Goal: Task Accomplishment & Management: Complete application form

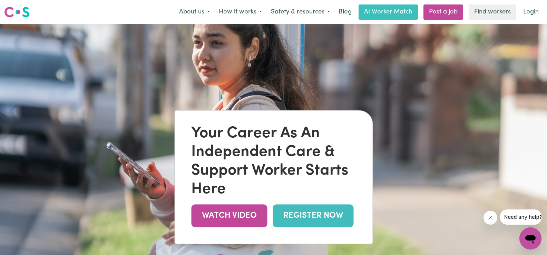
click at [315, 214] on link "REGISTER NOW" at bounding box center [313, 216] width 81 height 22
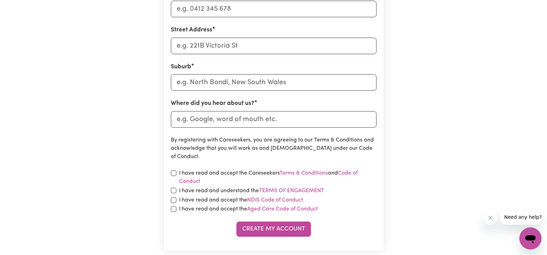
scroll to position [276, 0]
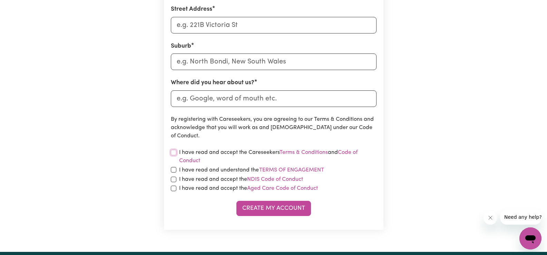
click at [174, 153] on input "checkbox" at bounding box center [174, 153] width 6 height 6
checkbox input "true"
click at [173, 171] on input "checkbox" at bounding box center [174, 170] width 6 height 6
checkbox input "true"
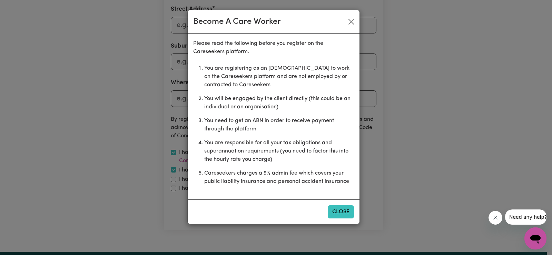
click at [335, 209] on button "Close" at bounding box center [341, 211] width 26 height 13
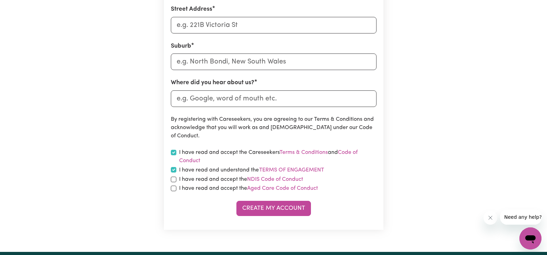
click at [177, 179] on div "I have read and accept the NDIS Code of Conduct" at bounding box center [274, 179] width 206 height 8
click at [172, 188] on input "checkbox" at bounding box center [174, 189] width 6 height 6
checkbox input "true"
click at [173, 177] on input "checkbox" at bounding box center [174, 180] width 6 height 6
checkbox input "true"
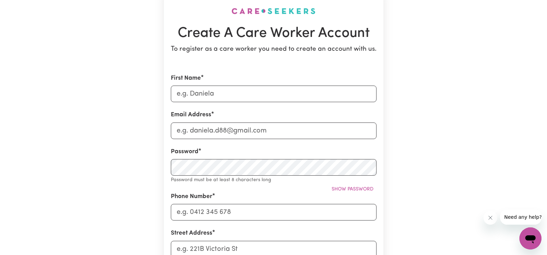
scroll to position [0, 0]
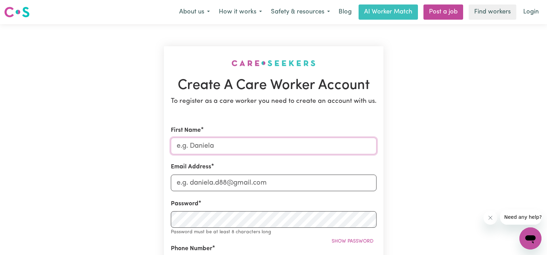
click at [224, 146] on input "First Name" at bounding box center [274, 146] width 206 height 17
type input "scarlett"
click at [214, 184] on input "Email Address" at bounding box center [274, 183] width 206 height 17
drag, startPoint x: 274, startPoint y: 184, endPoint x: 264, endPoint y: 188, distance: 10.9
click at [264, 188] on input "[EMAIL_ADDRESS][DOMAIN_NAME]" at bounding box center [274, 183] width 206 height 17
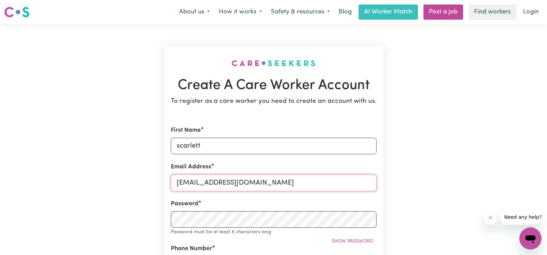
type input "[EMAIL_ADDRESS][DOMAIN_NAME]"
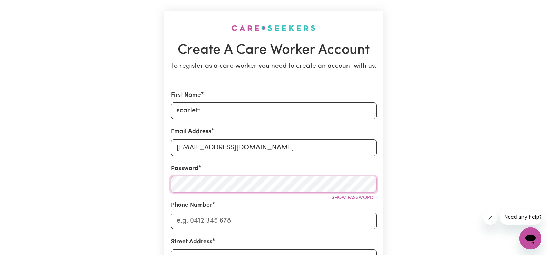
scroll to position [69, 0]
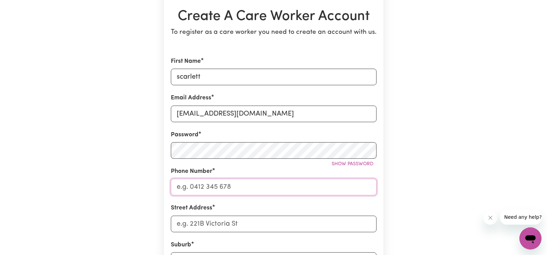
click at [221, 181] on input "Phone Number" at bounding box center [274, 187] width 206 height 17
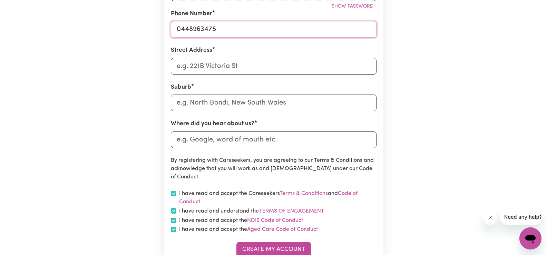
scroll to position [242, 0]
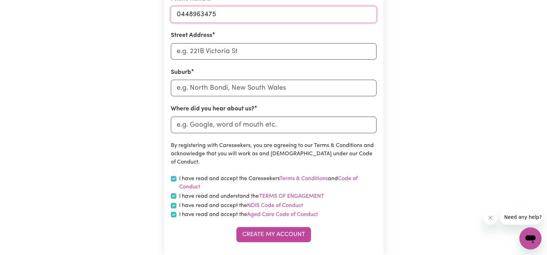
type input "0448963475"
click at [222, 48] on input "Street Address" at bounding box center [274, 51] width 206 height 17
drag, startPoint x: 273, startPoint y: 53, endPoint x: 221, endPoint y: 54, distance: 52.1
click at [221, 54] on input "[GEOGRAPHIC_DATA][PERSON_NAME]" at bounding box center [274, 51] width 206 height 17
type input "[STREET_ADDRESS][PERSON_NAME]"
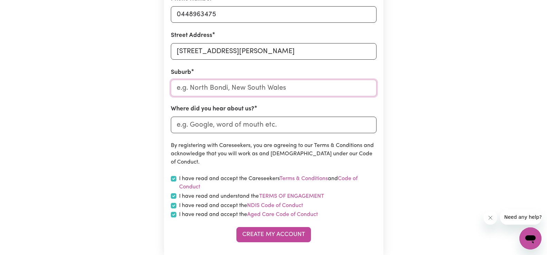
click at [210, 86] on input "text" at bounding box center [274, 88] width 206 height 17
paste input "indooroopilly"
type input "indooroopilly"
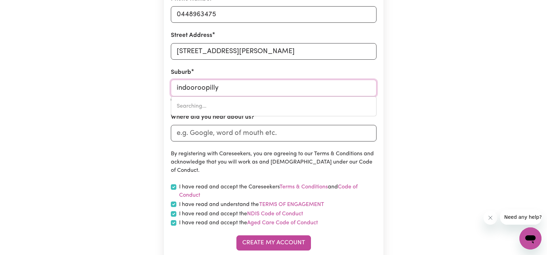
type input "indooroopilly, [GEOGRAPHIC_DATA], 4068"
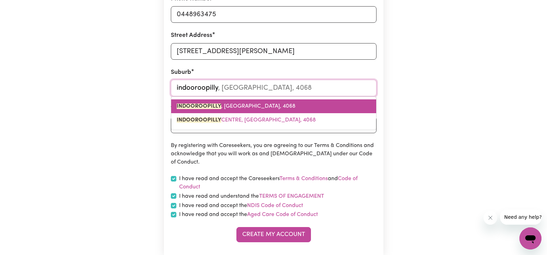
click at [238, 104] on span "INDOOROOPILLY , [GEOGRAPHIC_DATA], 4068" at bounding box center [236, 107] width 119 height 6
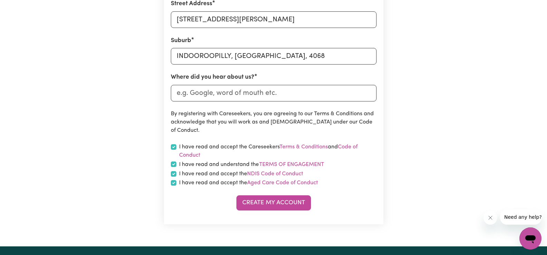
scroll to position [276, 0]
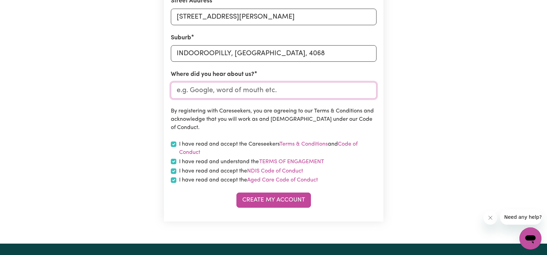
click at [238, 92] on input "Where did you hear about us?" at bounding box center [274, 90] width 206 height 17
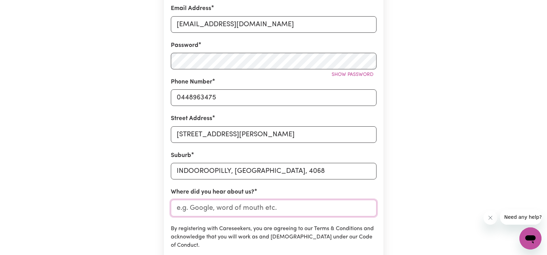
scroll to position [173, 0]
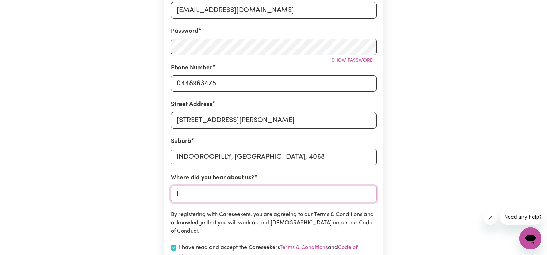
type input "I"
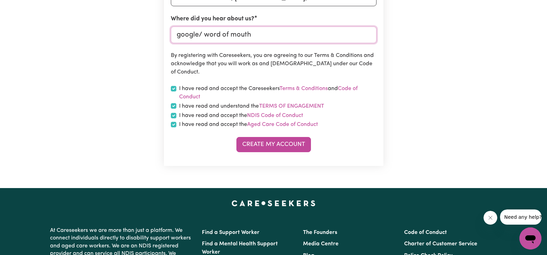
scroll to position [345, 0]
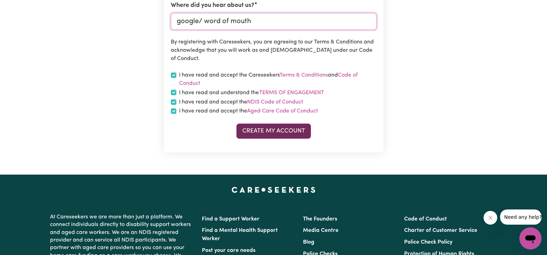
type input "google/ word of mouth"
click at [288, 126] on button "Create My Account" at bounding box center [273, 131] width 75 height 15
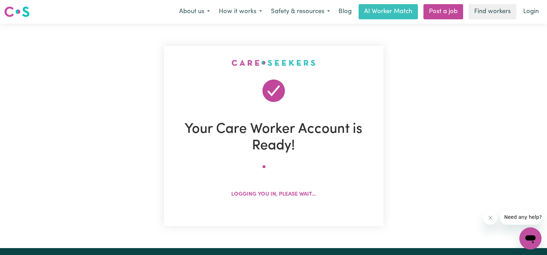
scroll to position [0, 0]
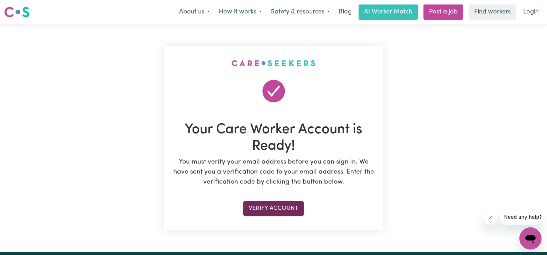
click at [282, 208] on button "Verify Account" at bounding box center [273, 208] width 61 height 15
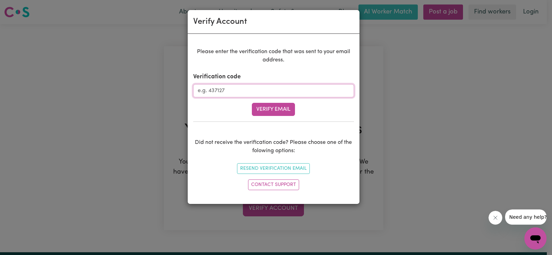
click at [268, 90] on input "Verification code" at bounding box center [273, 90] width 161 height 13
type input "738702"
click at [264, 107] on button "Verify Email" at bounding box center [273, 109] width 43 height 13
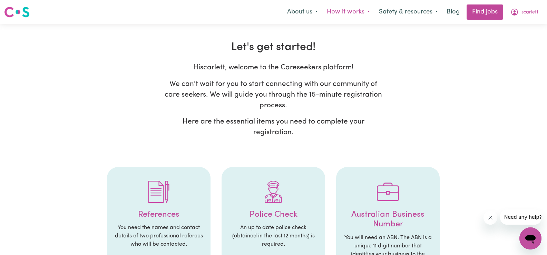
click at [355, 11] on button "How it works" at bounding box center [348, 12] width 52 height 14
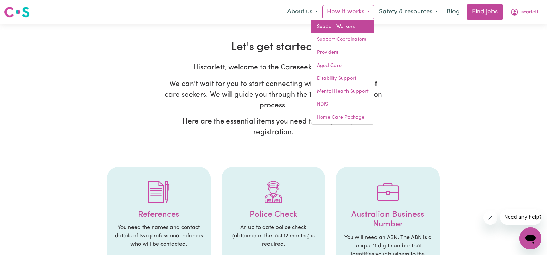
click at [352, 26] on link "Support Workers" at bounding box center [342, 26] width 63 height 13
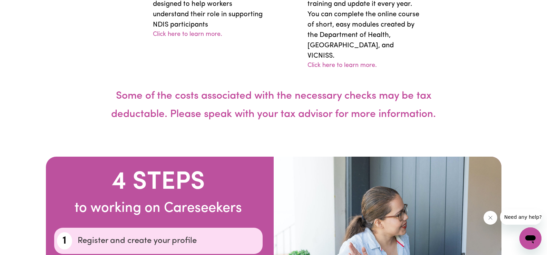
scroll to position [1795, 0]
